Goal: Information Seeking & Learning: Learn about a topic

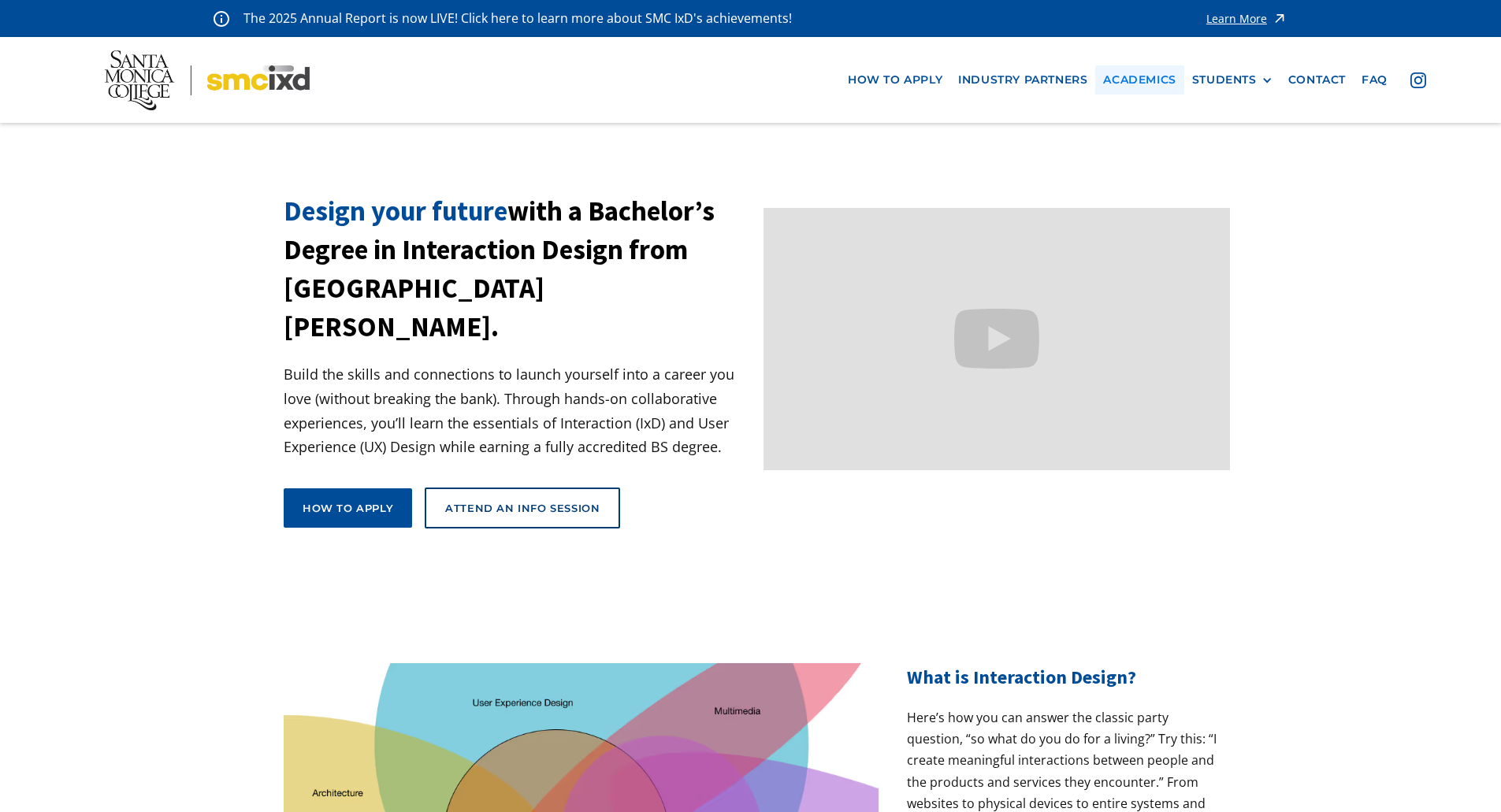
click at [1149, 70] on link "Academics" at bounding box center [1140, 81] width 88 height 29
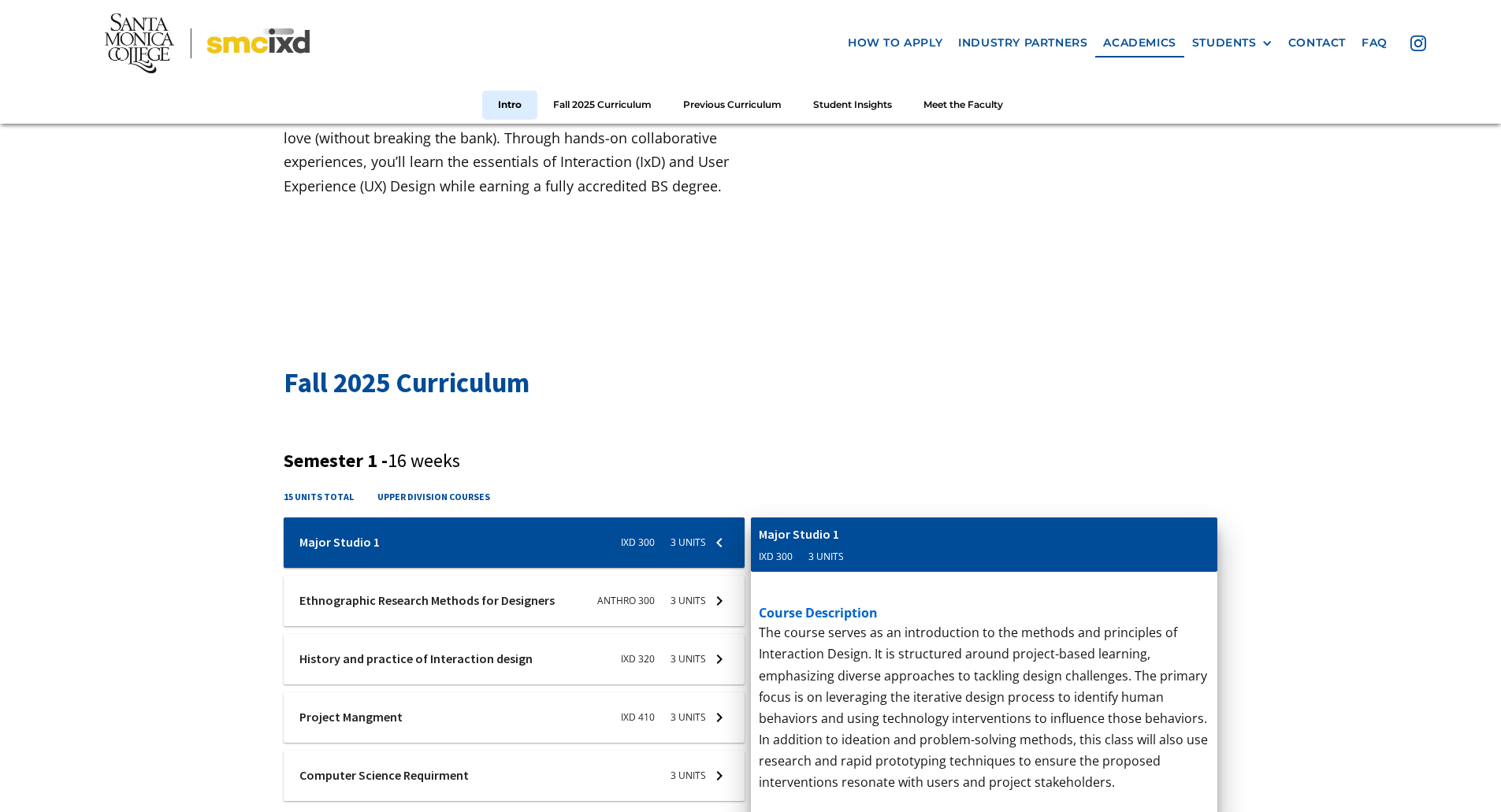
scroll to position [394, 0]
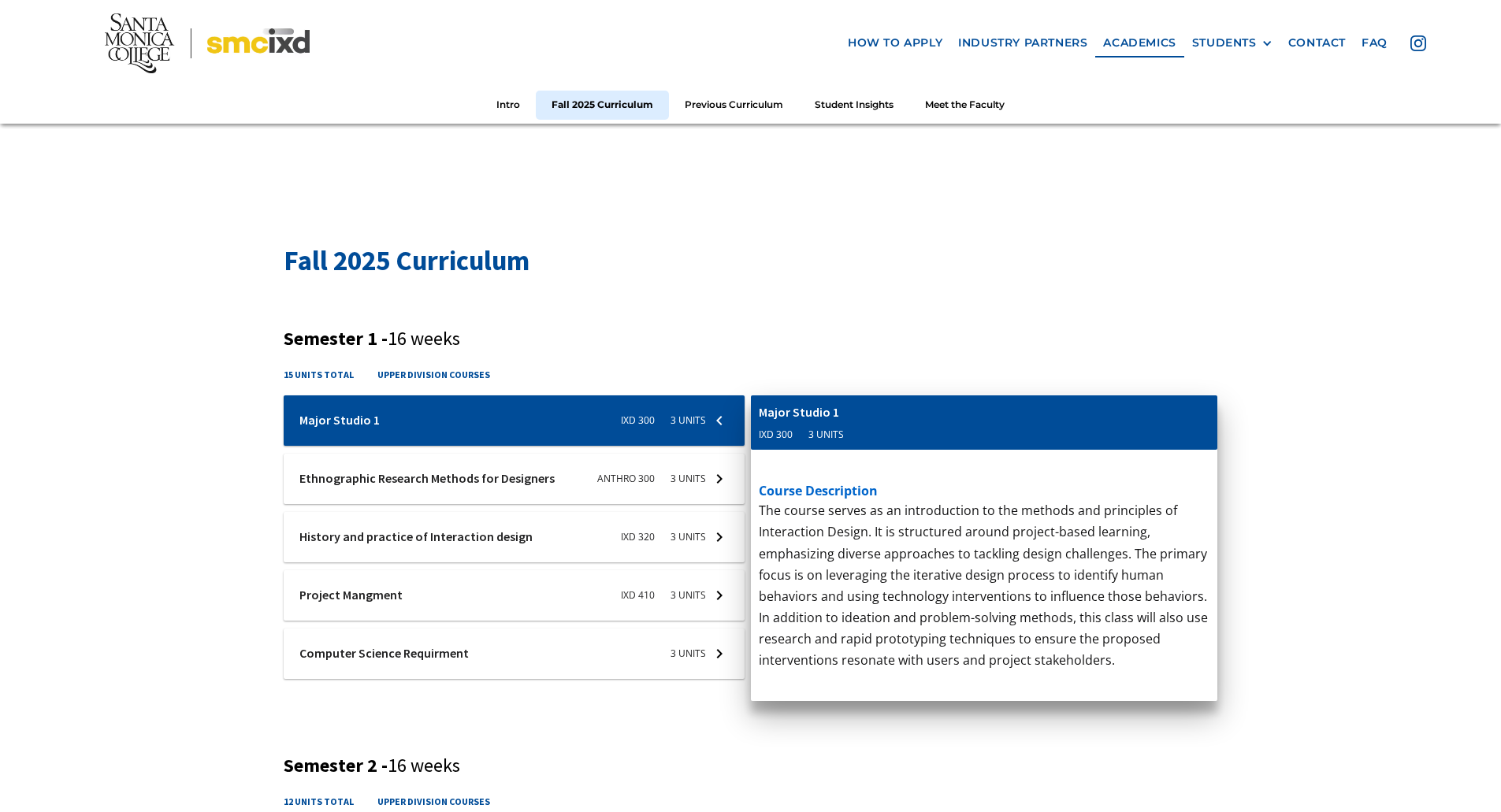
click at [684, 472] on div at bounding box center [514, 478] width 461 height 50
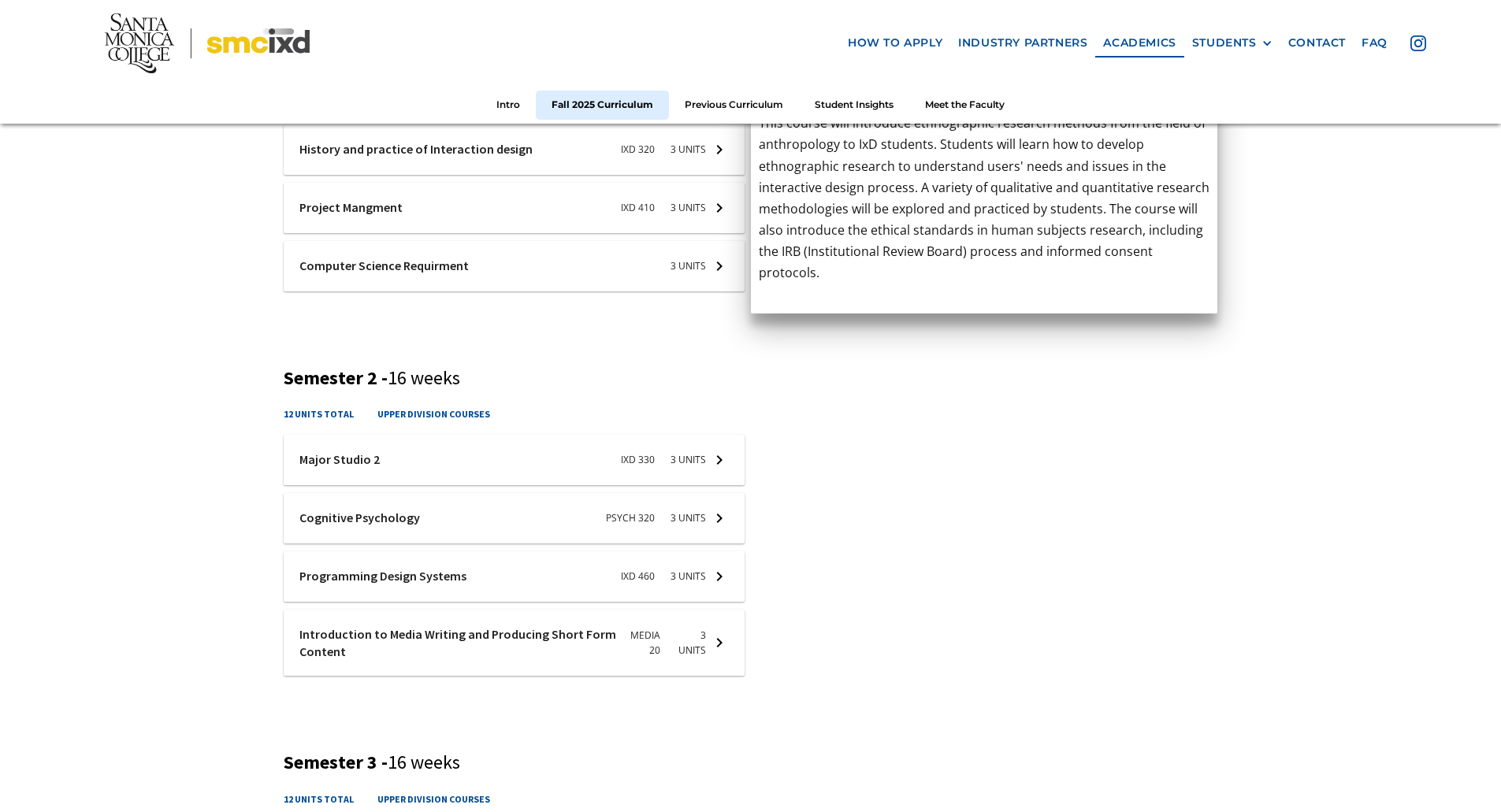
scroll to position [787, 0]
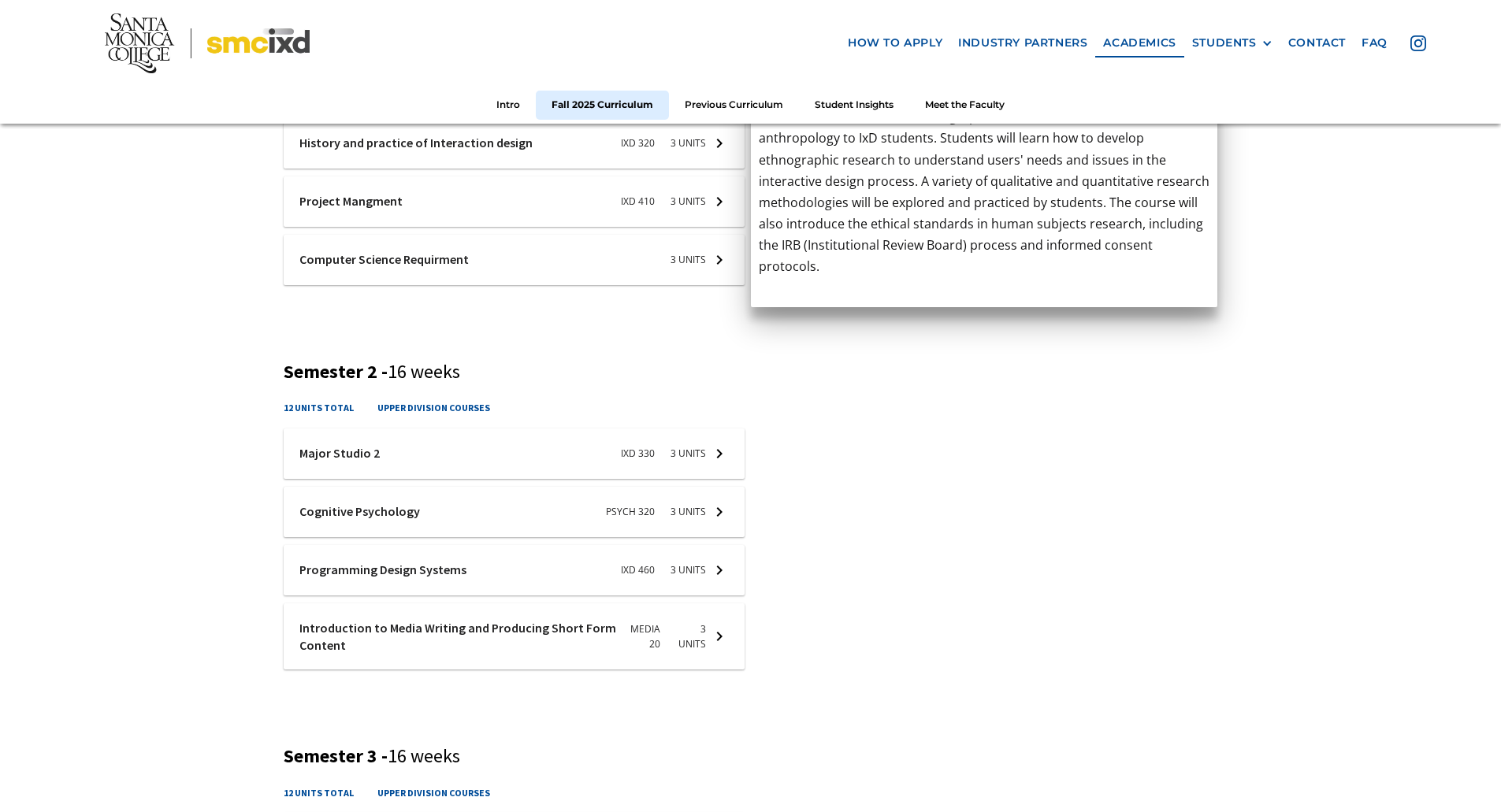
click at [339, 517] on div at bounding box center [514, 512] width 461 height 50
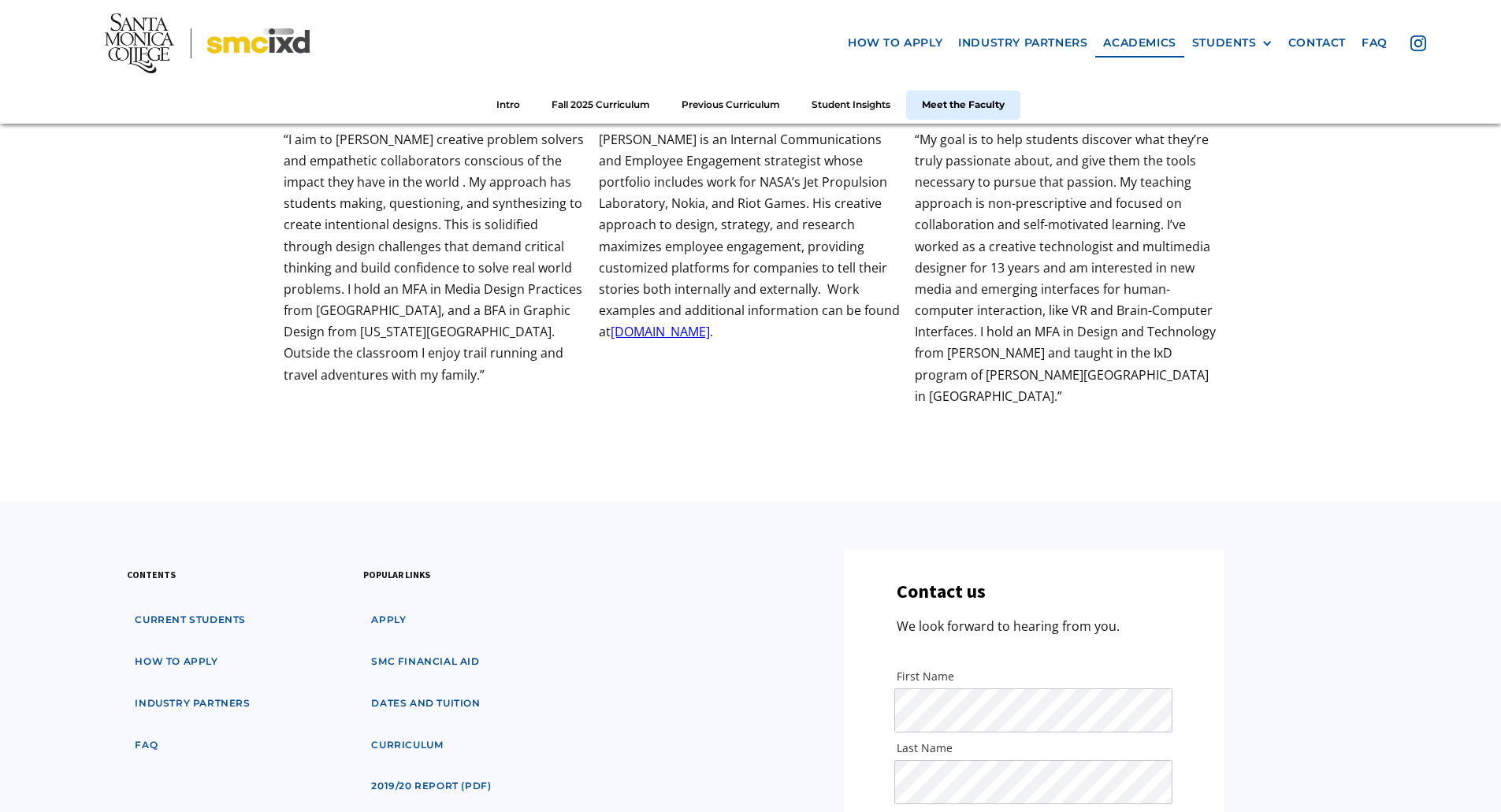
scroll to position [5591, 0]
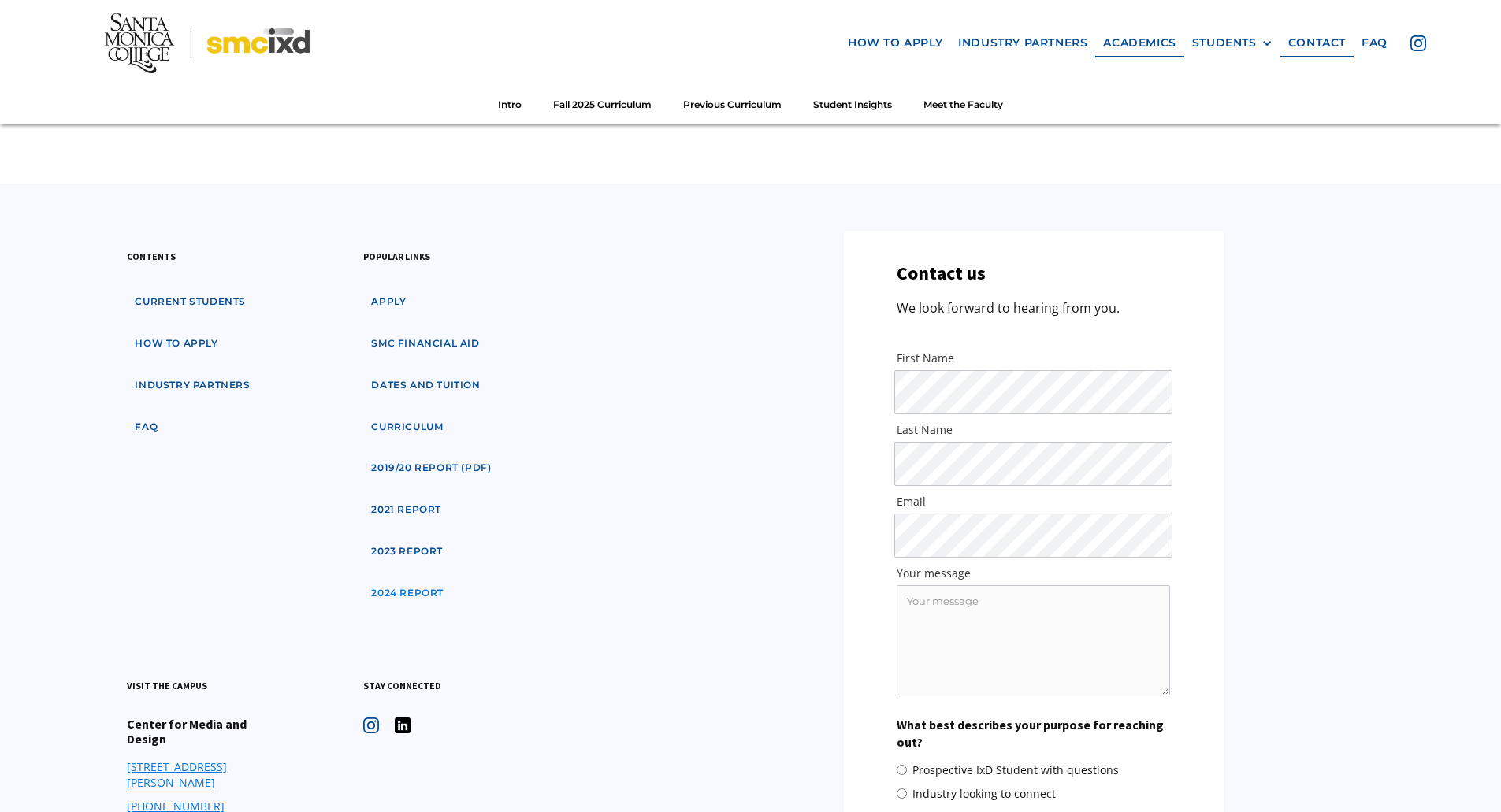
click at [419, 578] on link "2024 Report" at bounding box center [408, 593] width 88 height 29
